Goal: Task Accomplishment & Management: Manage account settings

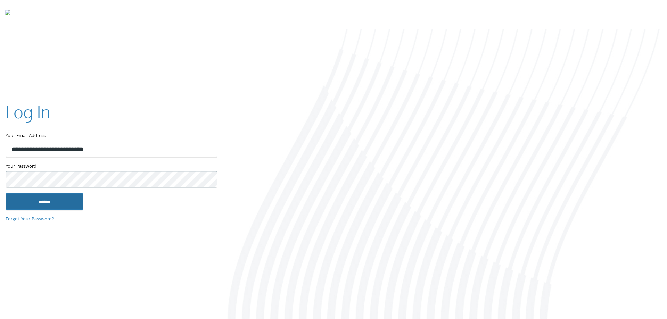
click at [56, 201] on input "******" at bounding box center [45, 201] width 78 height 17
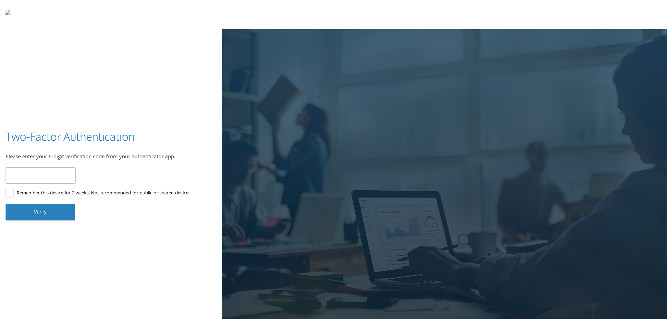
type input "******"
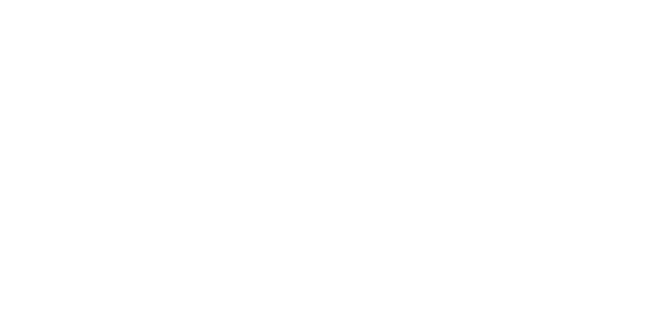
type input "**********"
